Goal: Find specific page/section

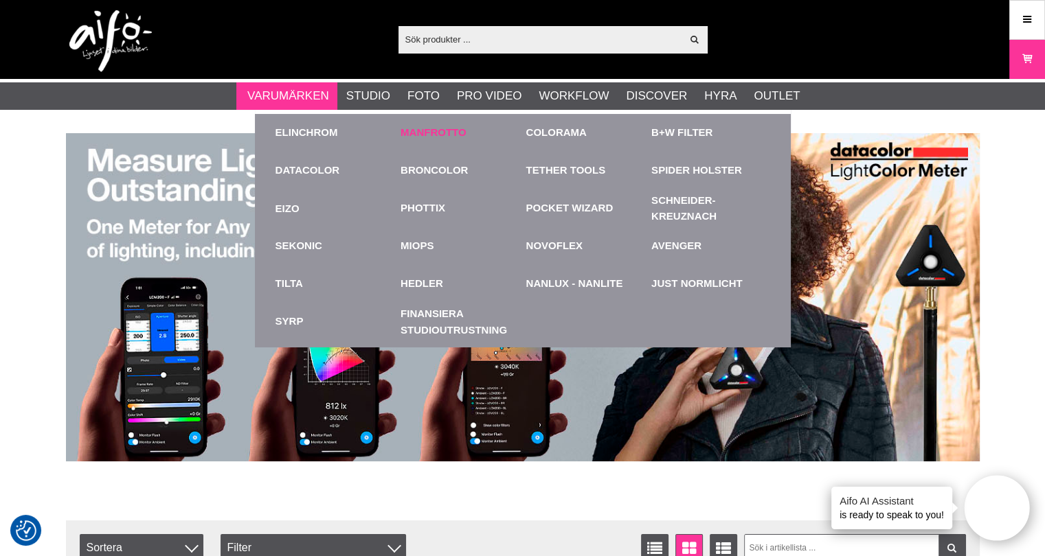
click at [452, 130] on link "Manfrotto" at bounding box center [433, 133] width 66 height 16
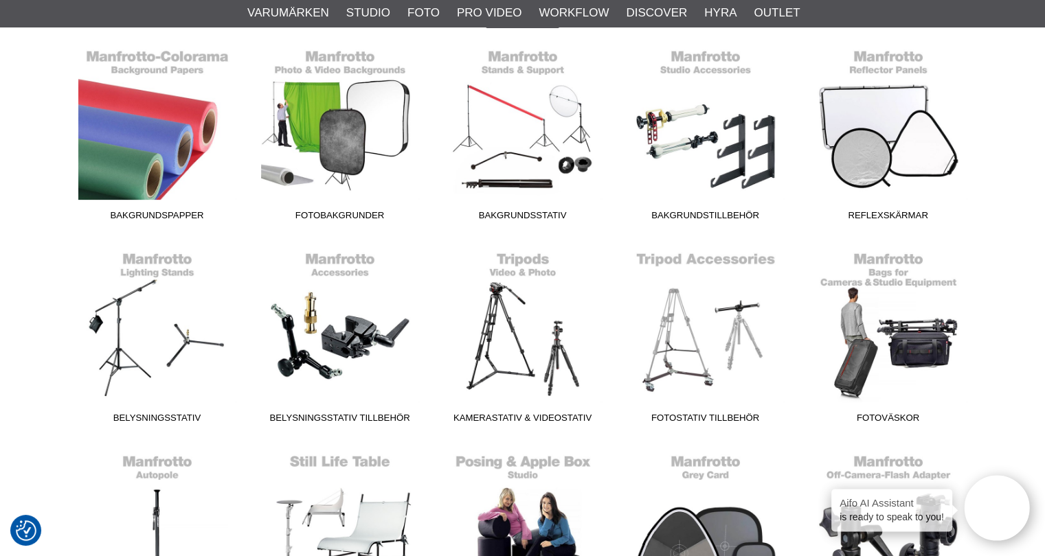
scroll to position [412, 0]
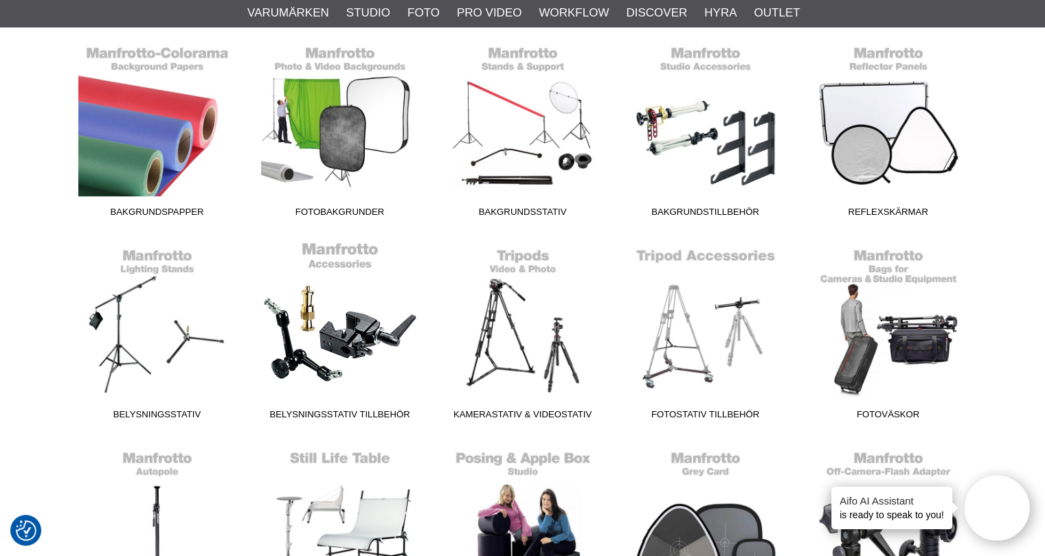
click at [311, 304] on link "Belysningsstativ Tillbehör" at bounding box center [340, 333] width 183 height 185
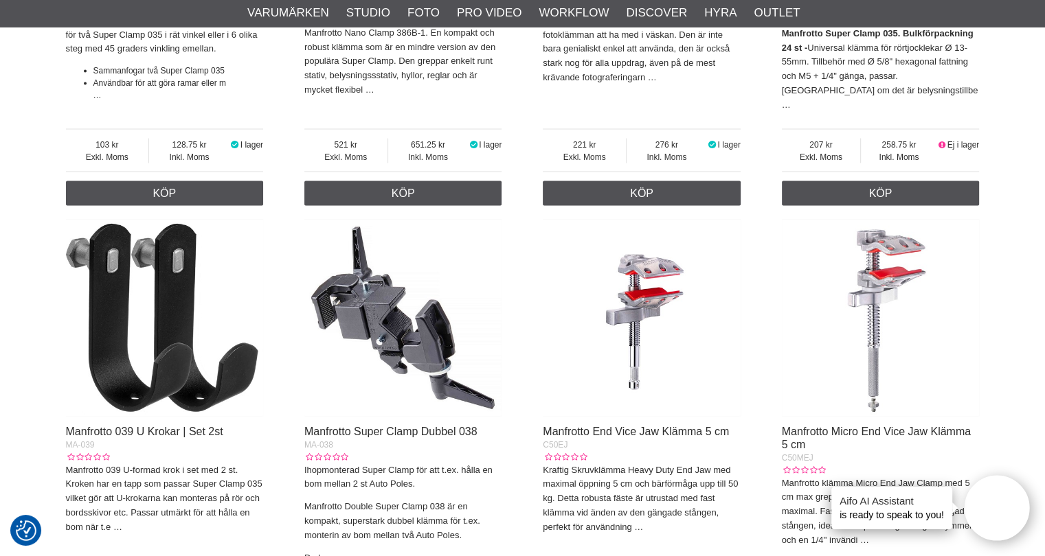
scroll to position [2679, 0]
